Goal: Task Accomplishment & Management: Manage account settings

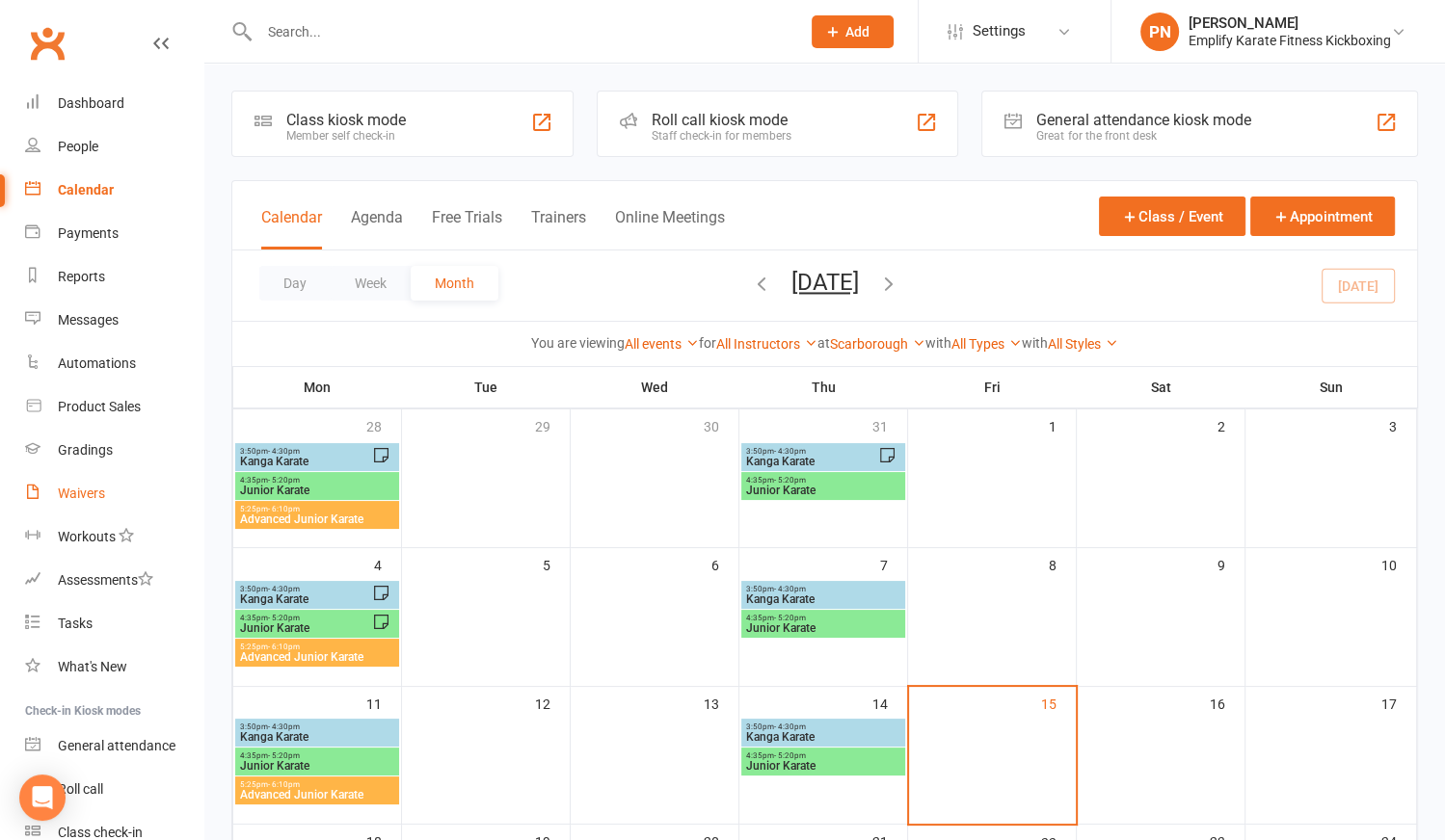
click at [78, 490] on div "Waivers" at bounding box center [81, 493] width 47 height 16
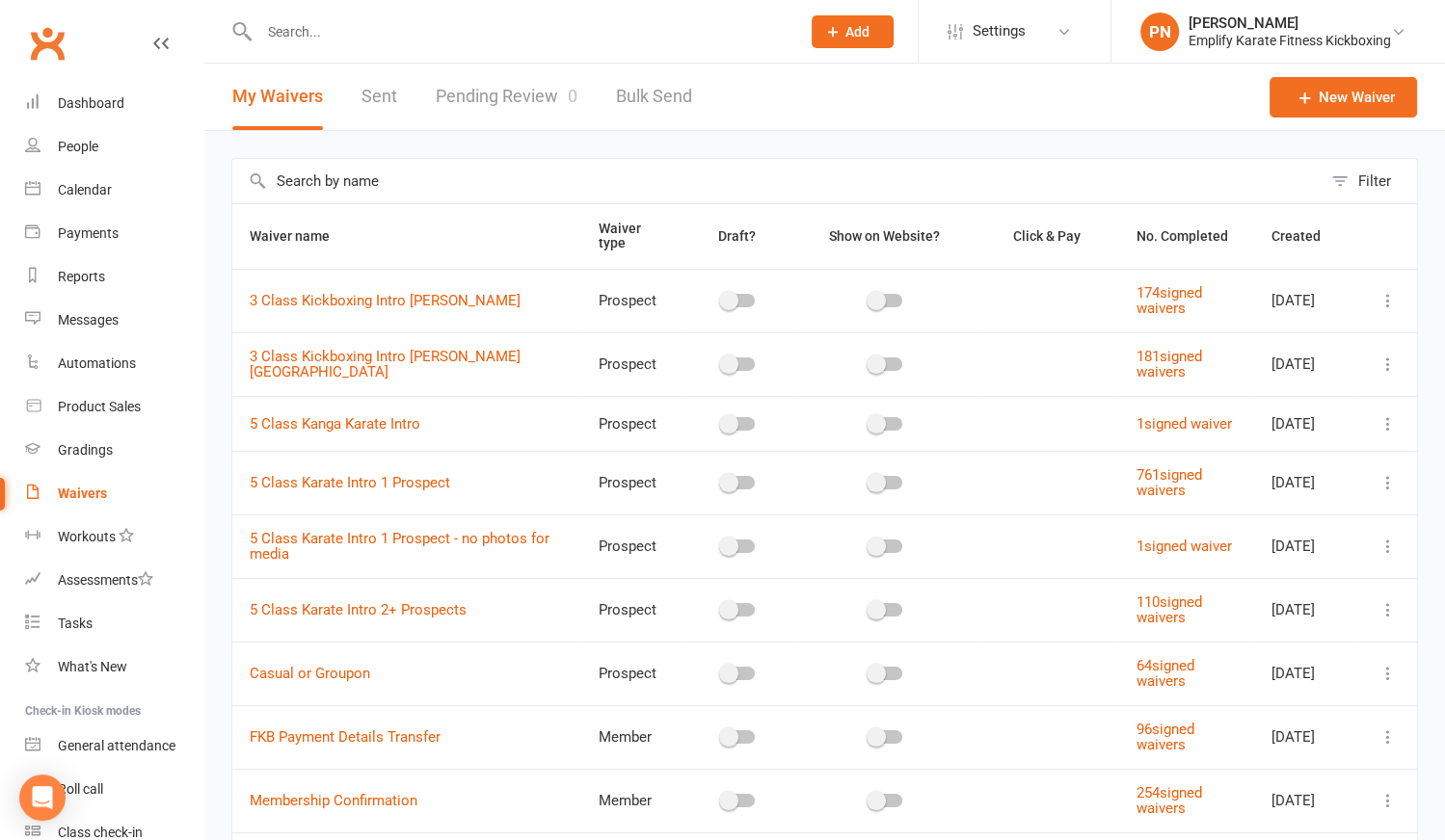
click at [512, 98] on link "Pending Review 0" at bounding box center [506, 97] width 142 height 67
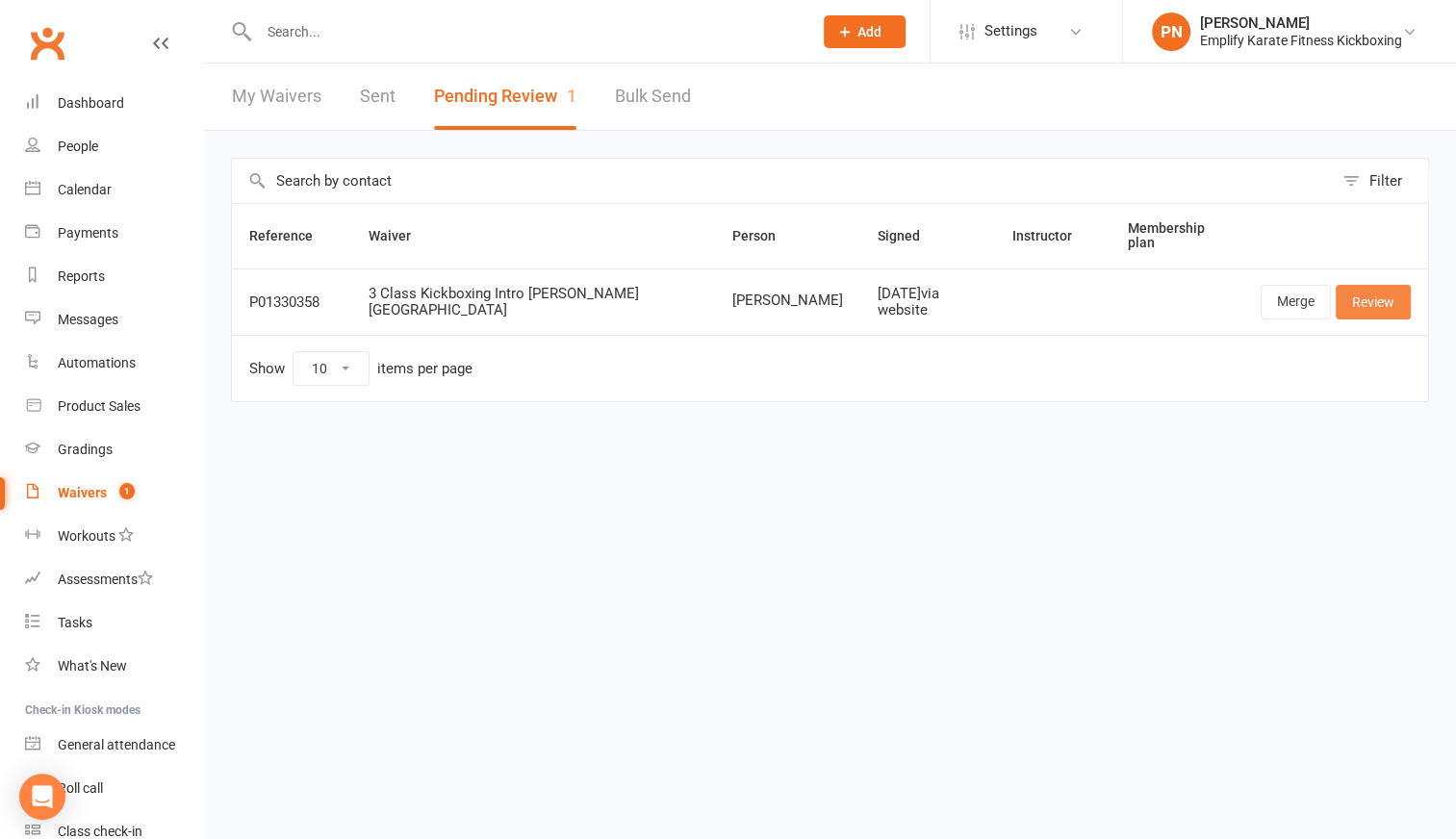
click at [1380, 289] on link "Review" at bounding box center [1373, 302] width 75 height 34
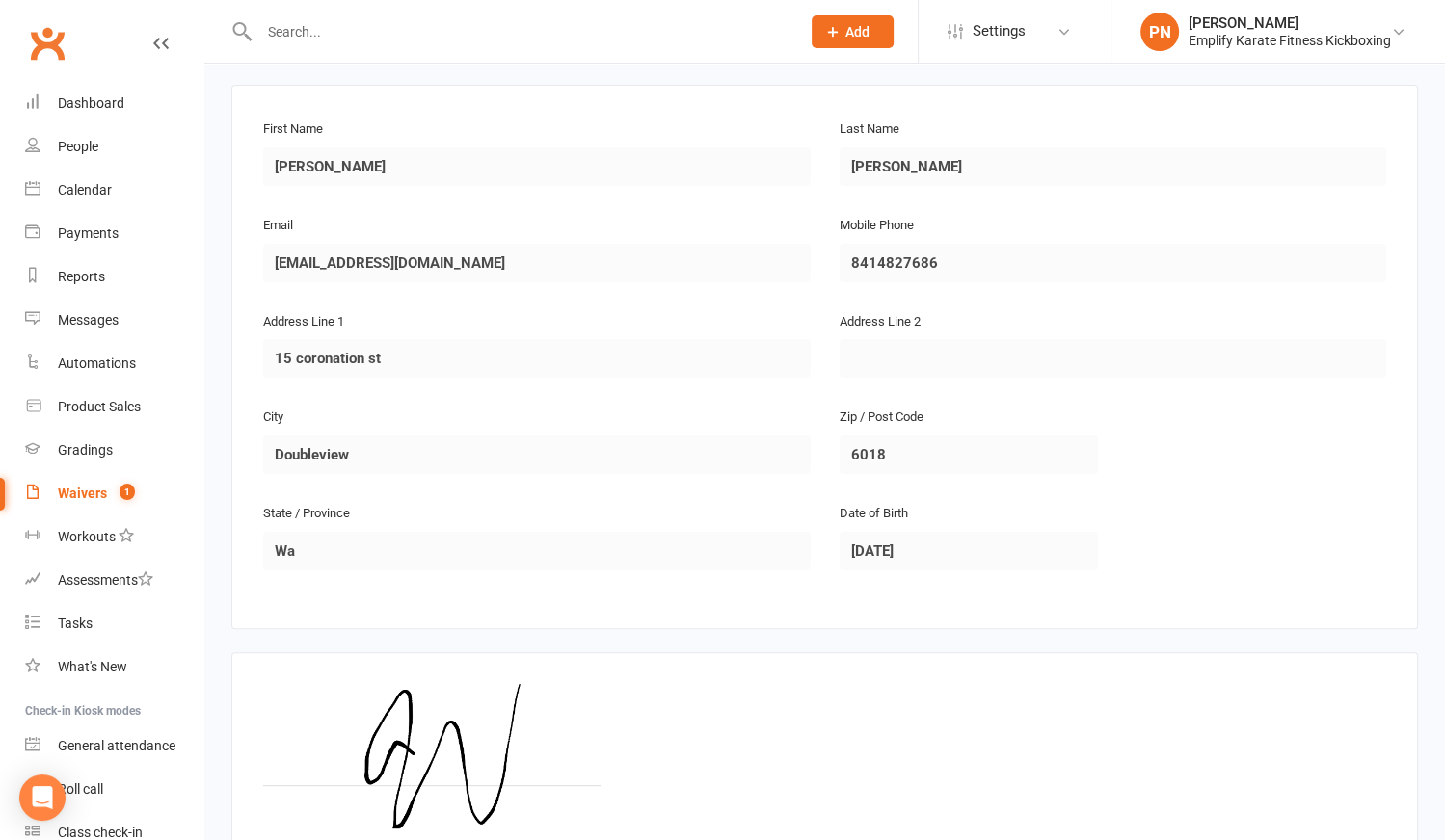
scroll to position [442, 0]
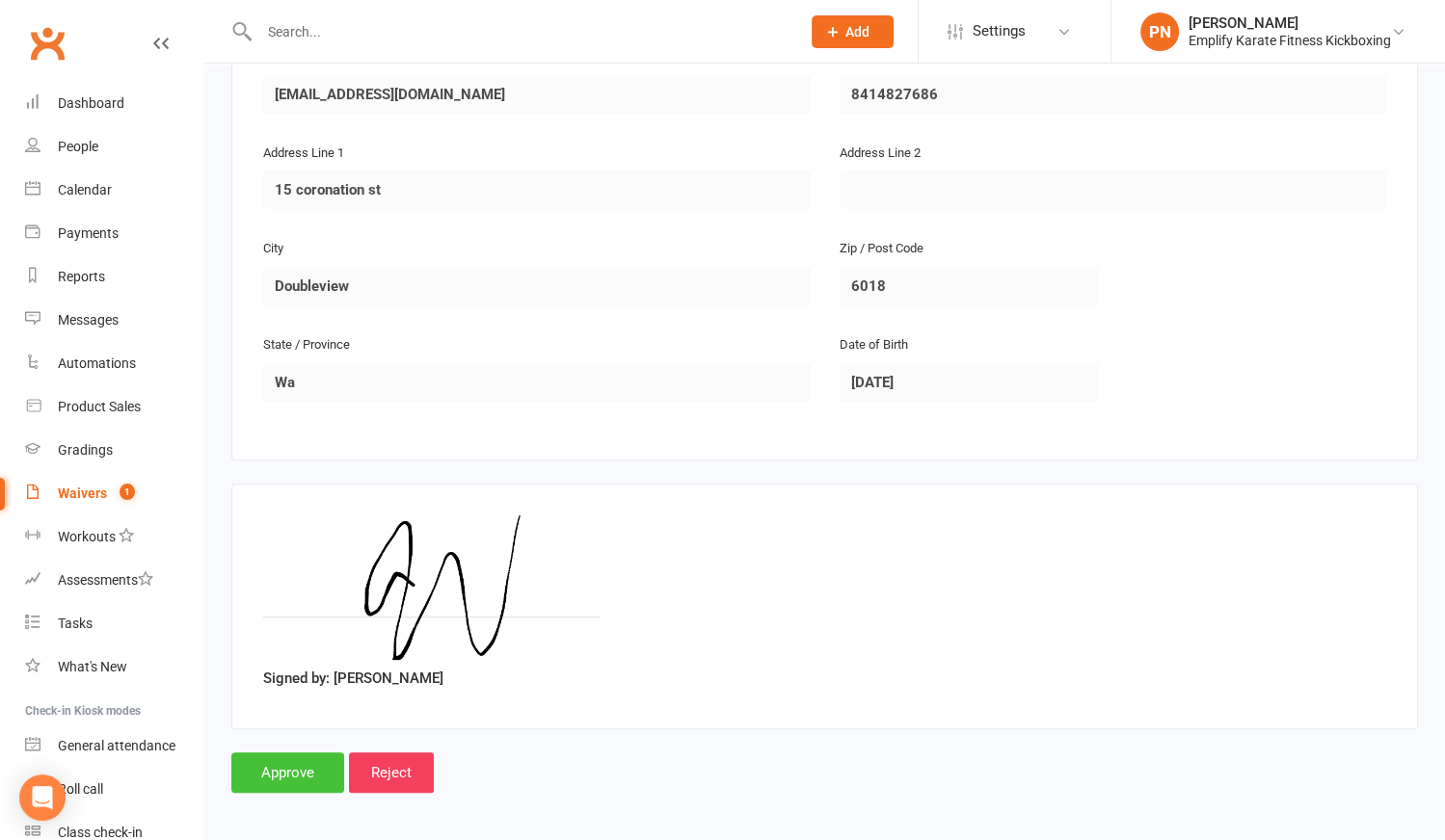
click at [263, 768] on input "Approve" at bounding box center [287, 772] width 113 height 40
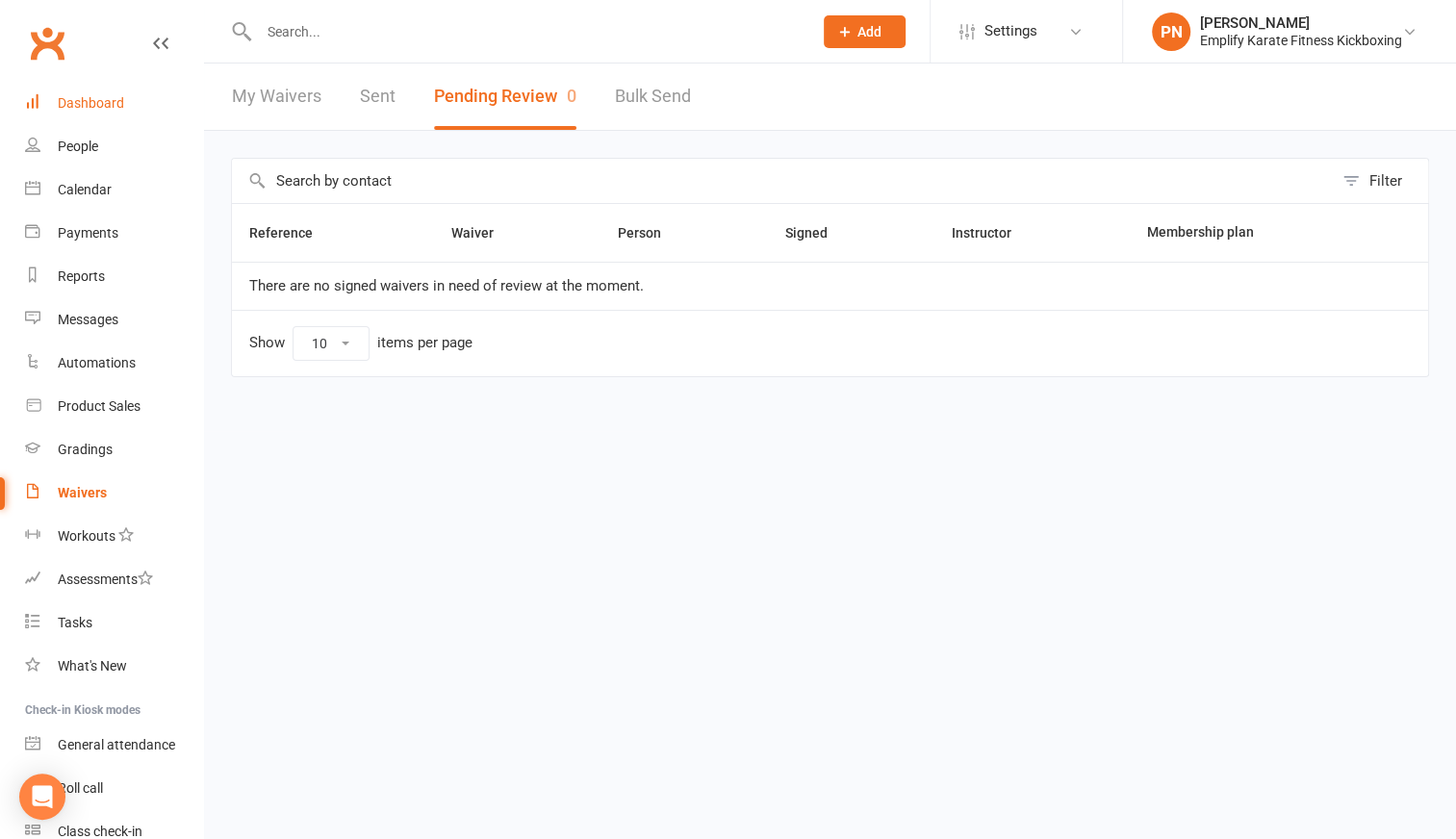
click at [90, 105] on div "Dashboard" at bounding box center [91, 103] width 67 height 16
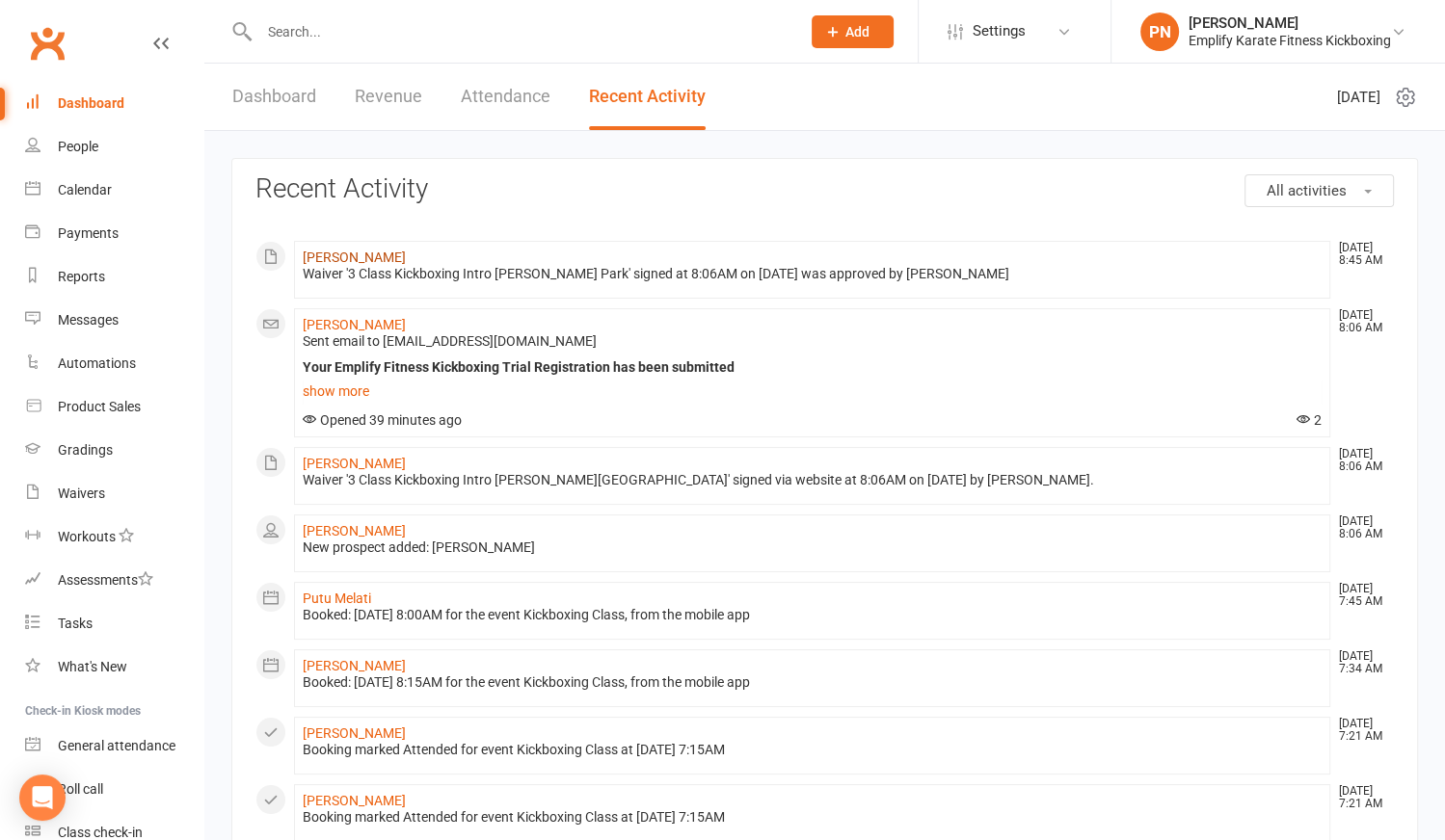
click at [340, 259] on link "[PERSON_NAME]" at bounding box center [354, 258] width 103 height 16
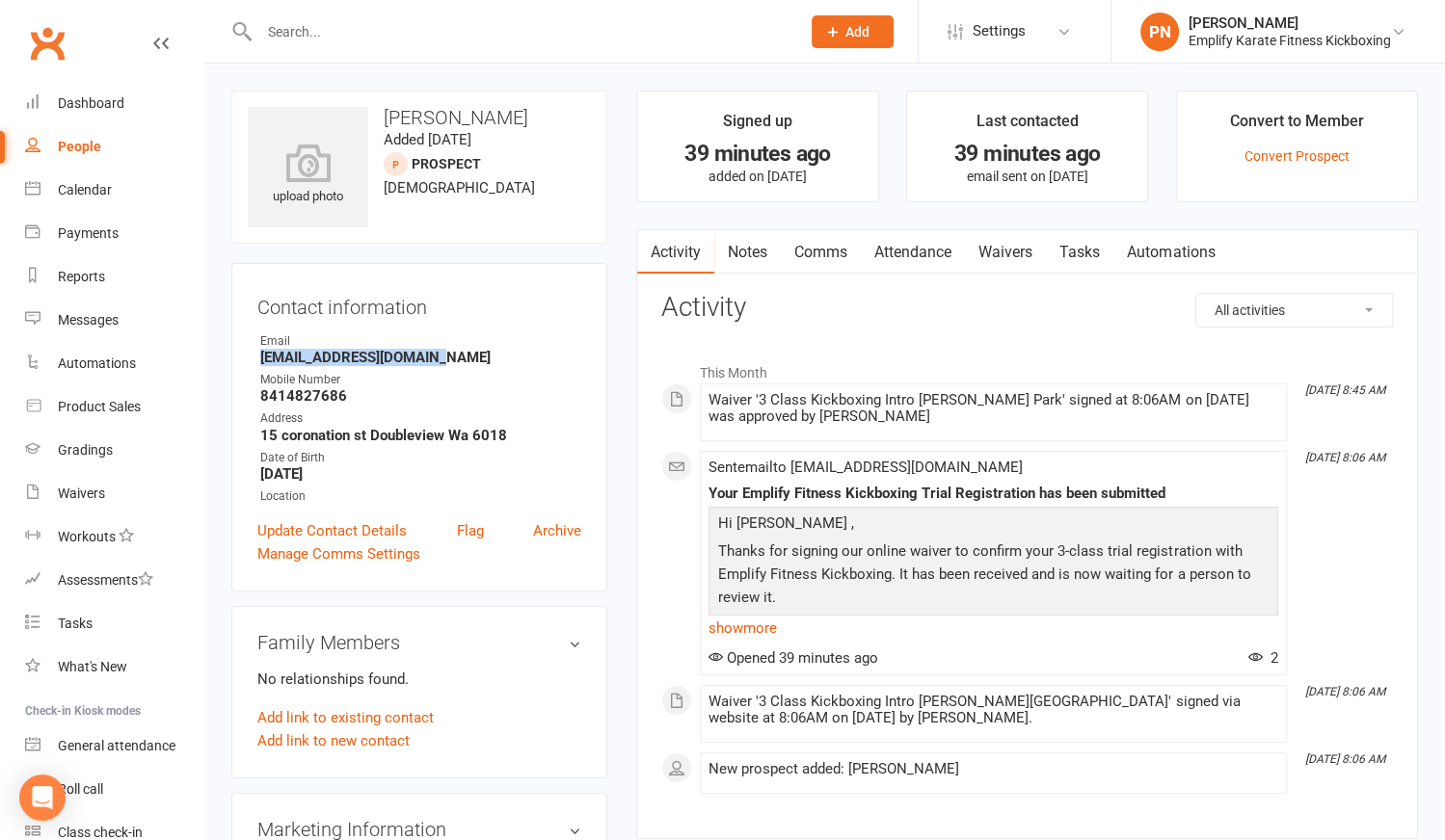
drag, startPoint x: 257, startPoint y: 358, endPoint x: 423, endPoint y: 358, distance: 166.0
click at [423, 358] on li "Email [EMAIL_ADDRESS][DOMAIN_NAME]" at bounding box center [419, 349] width 324 height 33
copy strong "[EMAIL_ADDRESS][DOMAIN_NAME]"
